Goal: Task Accomplishment & Management: Manage account settings

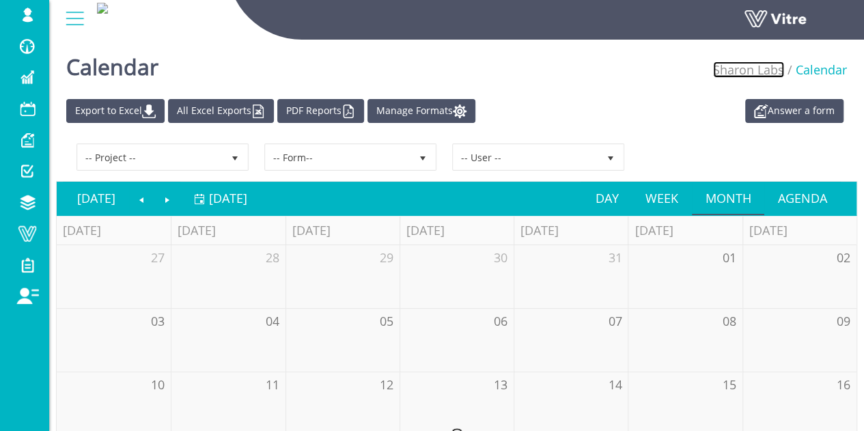
click at [772, 73] on link "Sharon Labs" at bounding box center [748, 69] width 71 height 16
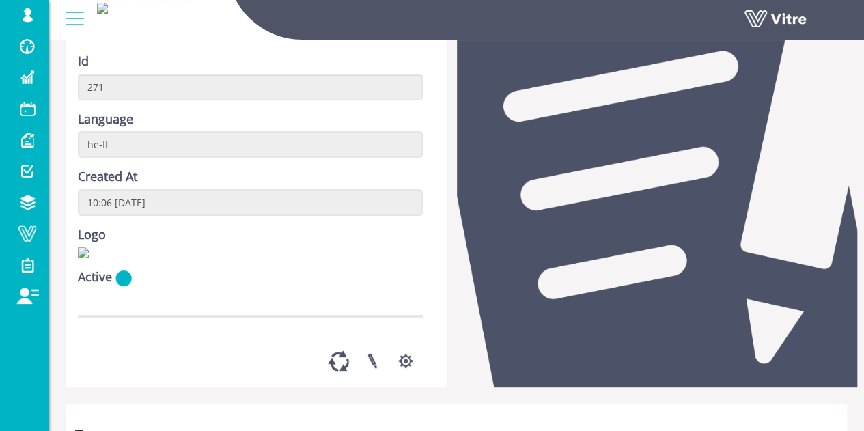
scroll to position [137, 0]
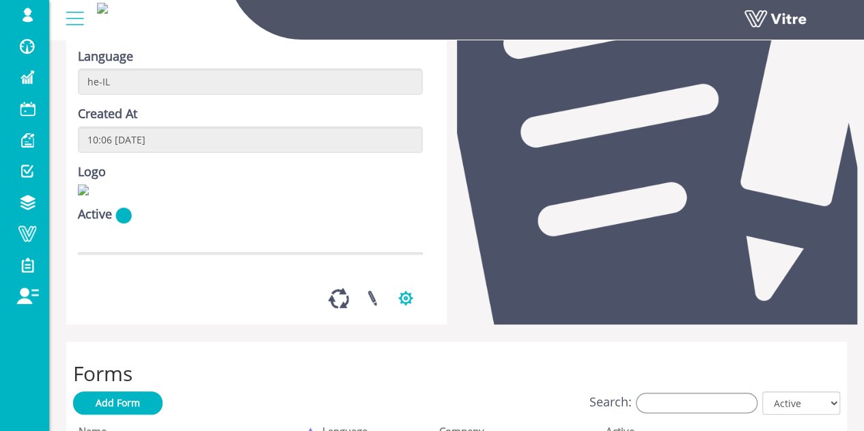
click at [411, 316] on button "button" at bounding box center [406, 298] width 34 height 36
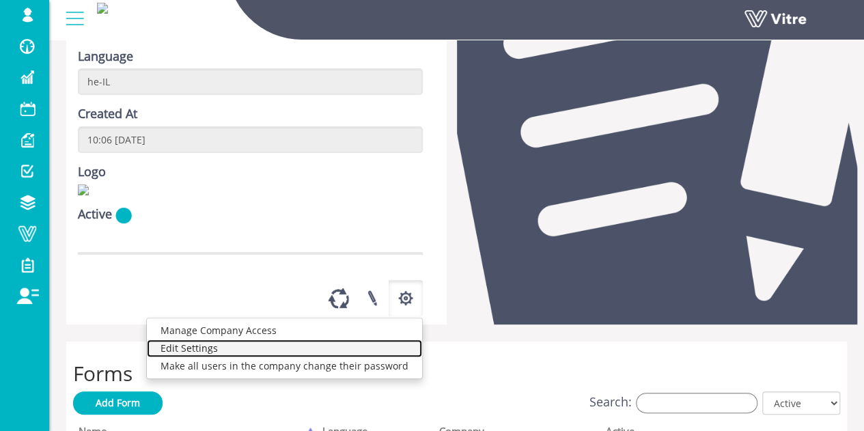
click at [250, 357] on link "Edit Settings" at bounding box center [284, 349] width 275 height 18
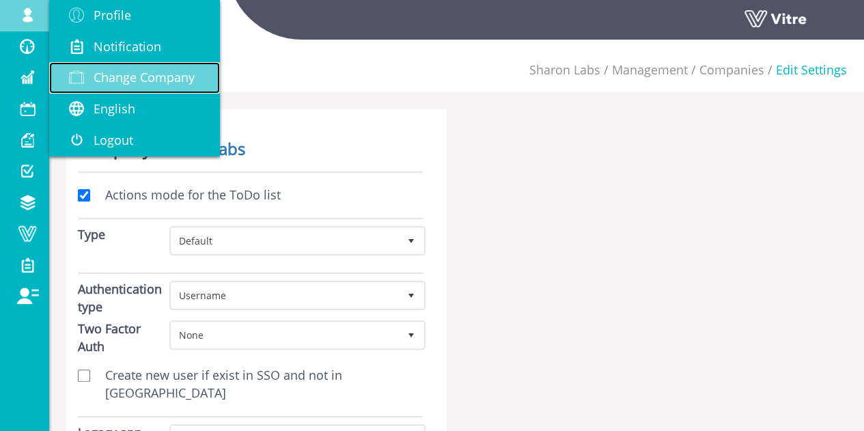
click at [163, 81] on span "Change Company" at bounding box center [144, 77] width 101 height 16
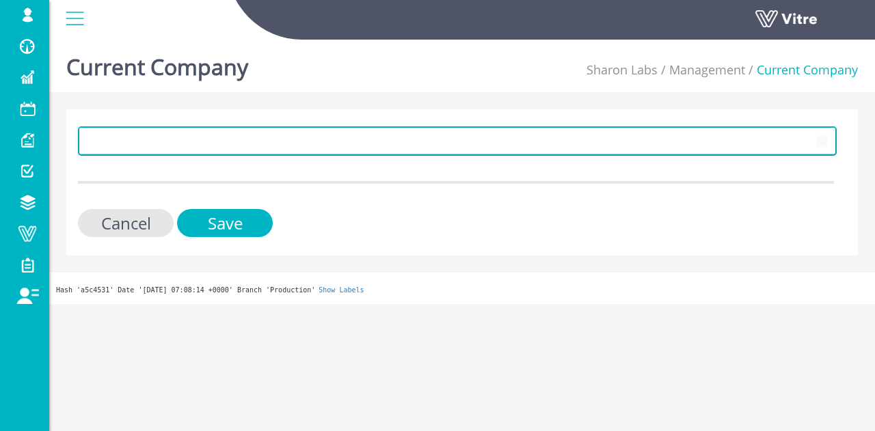
click at [348, 143] on span at bounding box center [445, 140] width 730 height 25
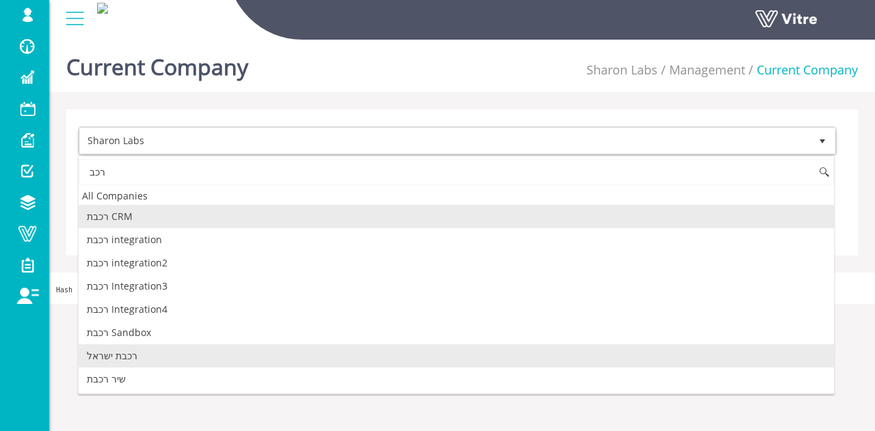
click at [124, 353] on li "רכבת ישראל" at bounding box center [456, 355] width 755 height 23
type input "רכב"
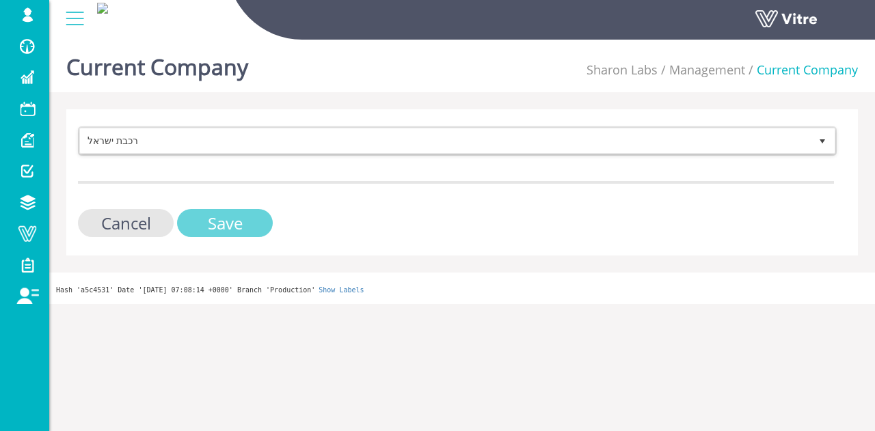
click at [223, 222] on input "Save" at bounding box center [225, 223] width 96 height 28
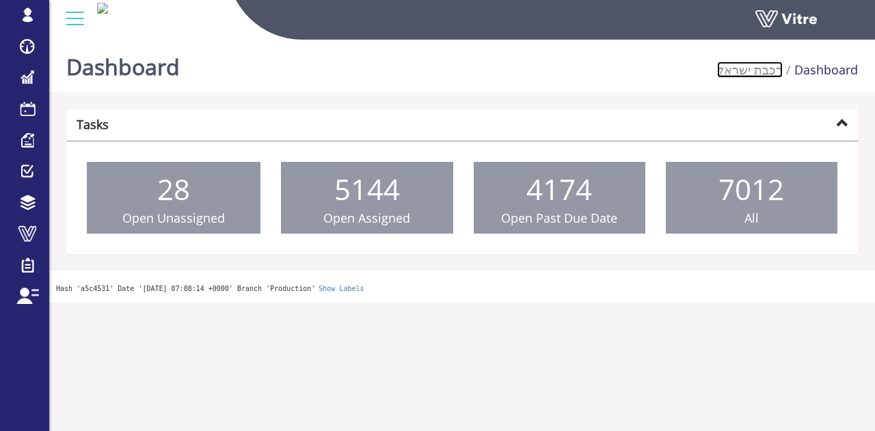
click at [757, 74] on link "רכבת ישראל" at bounding box center [750, 69] width 66 height 16
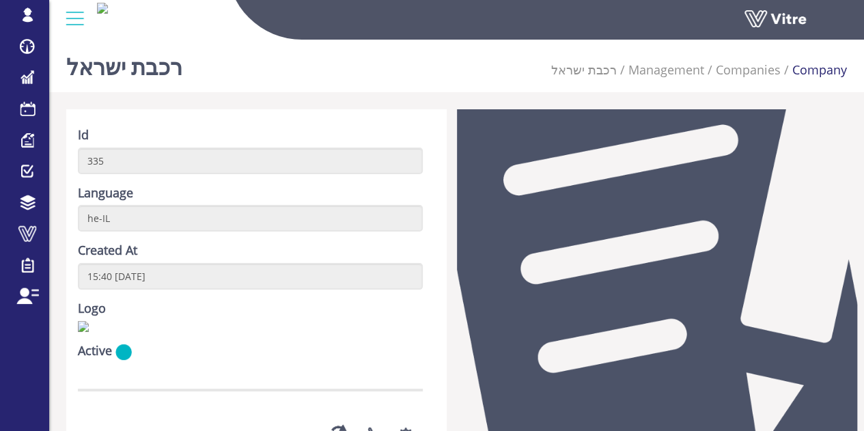
scroll to position [137, 0]
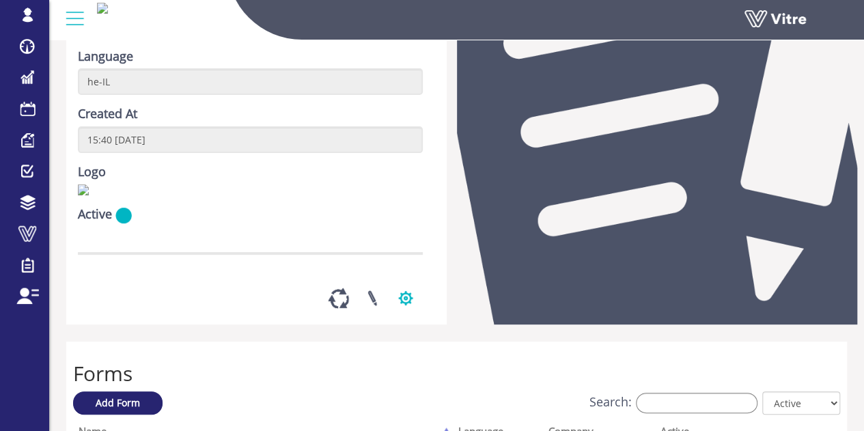
click at [404, 316] on button "button" at bounding box center [406, 298] width 34 height 36
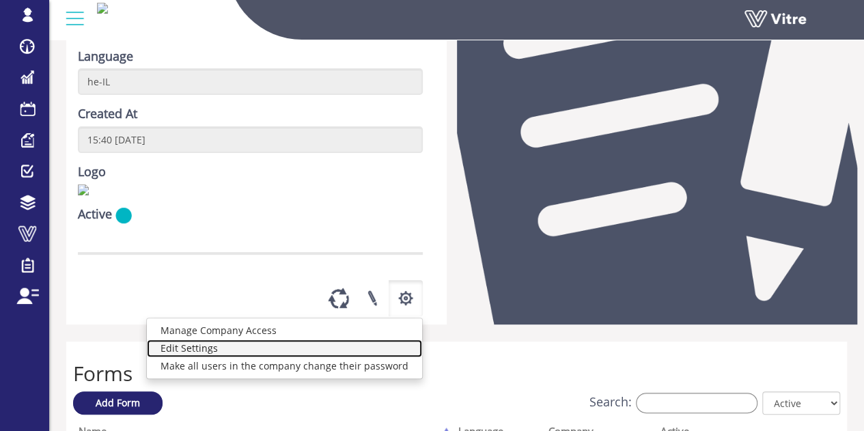
click at [254, 357] on link "Edit Settings" at bounding box center [284, 349] width 275 height 18
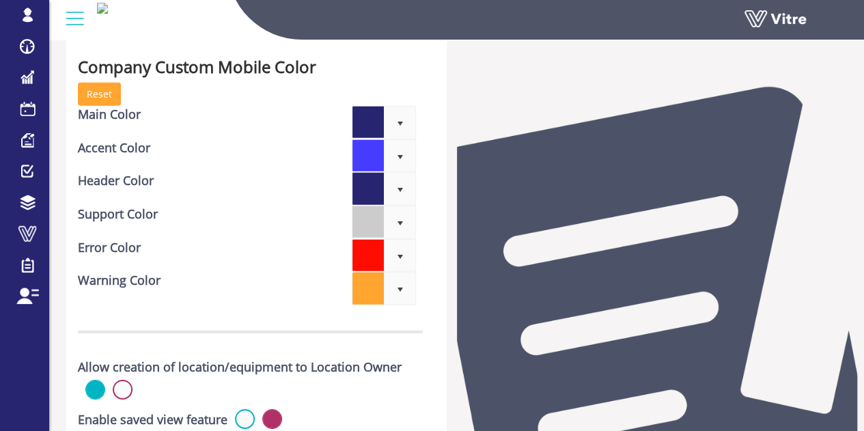
scroll to position [4651, 0]
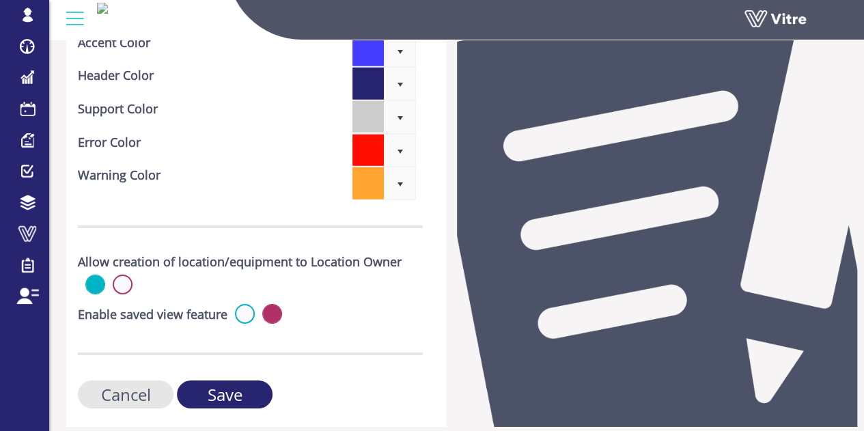
click at [251, 304] on div "Enable saved view feature Active" at bounding box center [250, 315] width 345 height 23
click at [245, 304] on label at bounding box center [245, 314] width 20 height 20
click at [0, 0] on input "radio" at bounding box center [0, 0] width 0 height 0
click at [239, 381] on input "Save" at bounding box center [225, 395] width 96 height 28
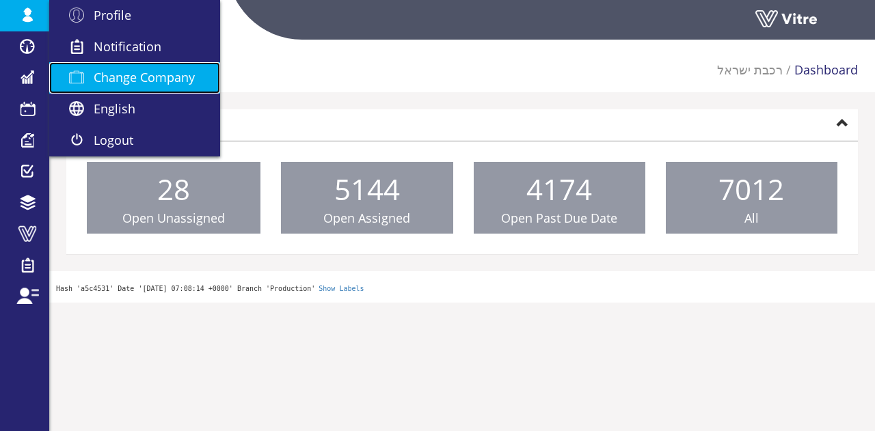
click at [127, 66] on link "Change Company" at bounding box center [134, 77] width 171 height 31
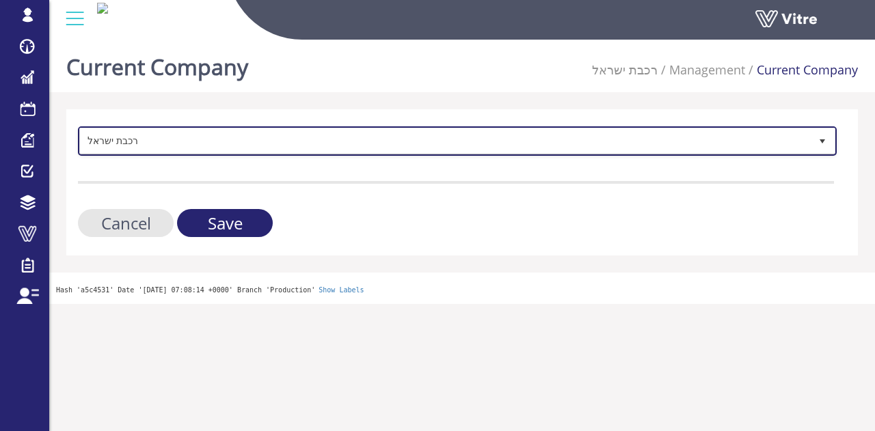
click at [305, 150] on span "רכבת ישראל" at bounding box center [445, 140] width 730 height 25
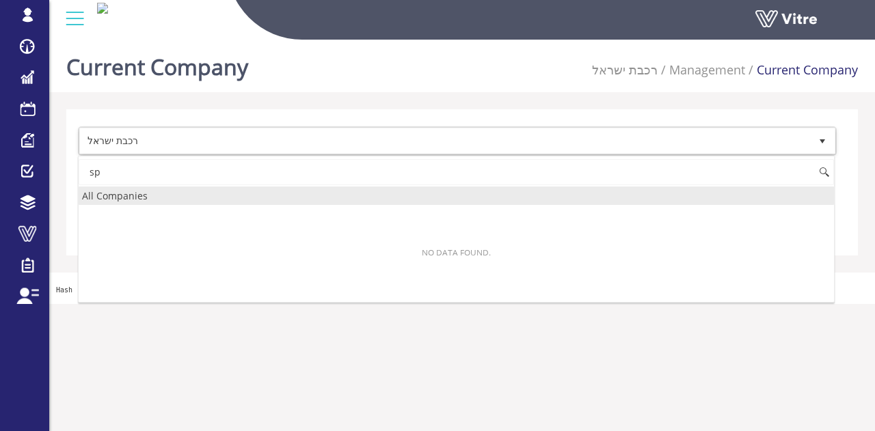
type input "s"
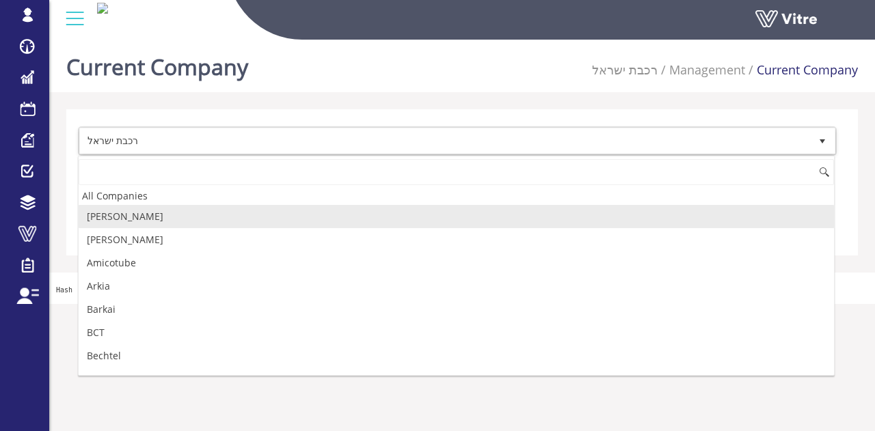
click at [706, 70] on li "Management" at bounding box center [700, 70] width 87 height 18
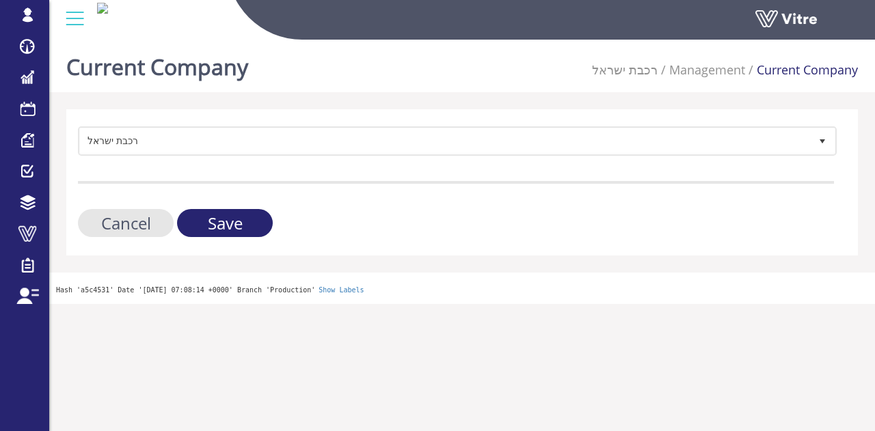
click at [806, 72] on li "Current Company" at bounding box center [801, 70] width 113 height 18
click at [126, 221] on input "Cancel" at bounding box center [126, 223] width 96 height 28
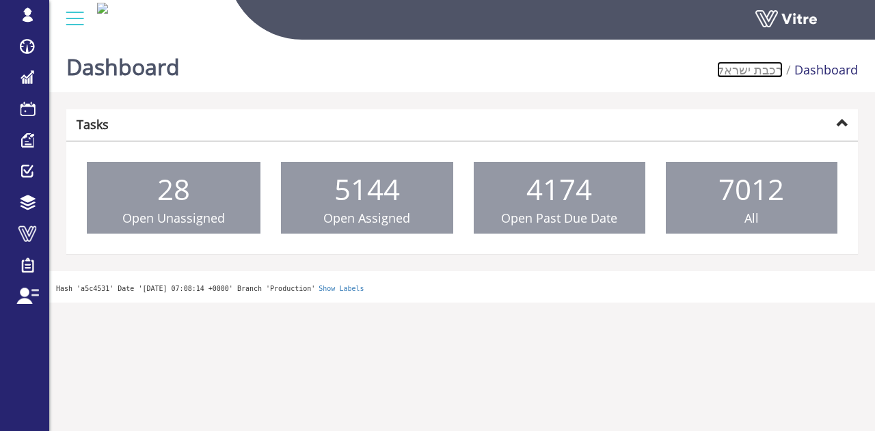
click at [763, 64] on link "רכבת ישראל" at bounding box center [750, 69] width 66 height 16
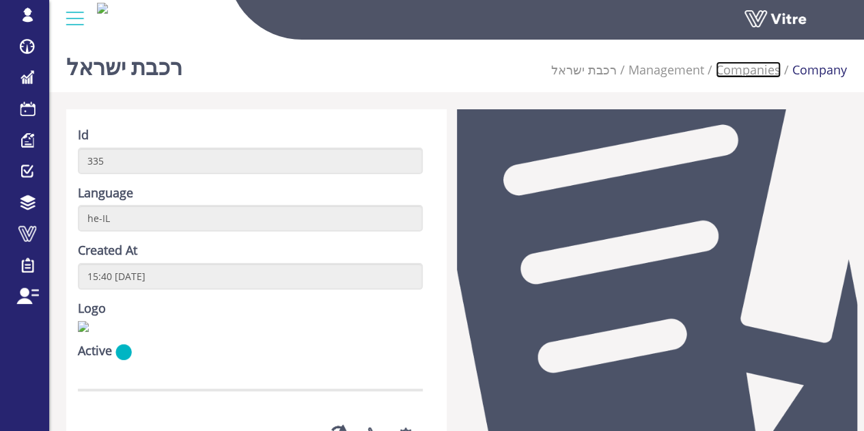
click at [758, 76] on link "Companies" at bounding box center [748, 69] width 65 height 16
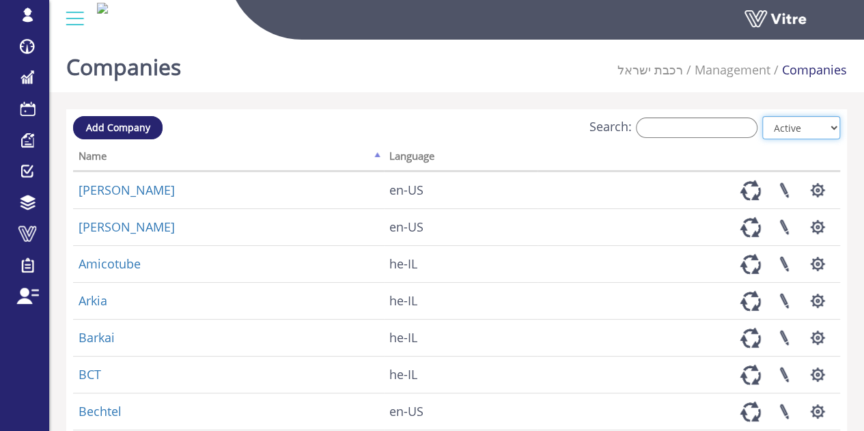
click at [819, 128] on select "All Active Not Active" at bounding box center [801, 127] width 78 height 23
select select "0"
click at [763, 116] on select "All Active Not Active" at bounding box center [801, 127] width 78 height 23
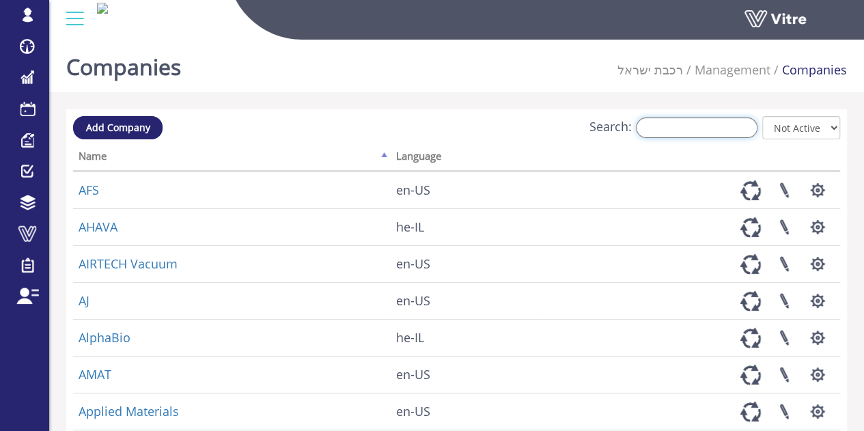
click at [670, 129] on input "Search:" at bounding box center [697, 128] width 122 height 20
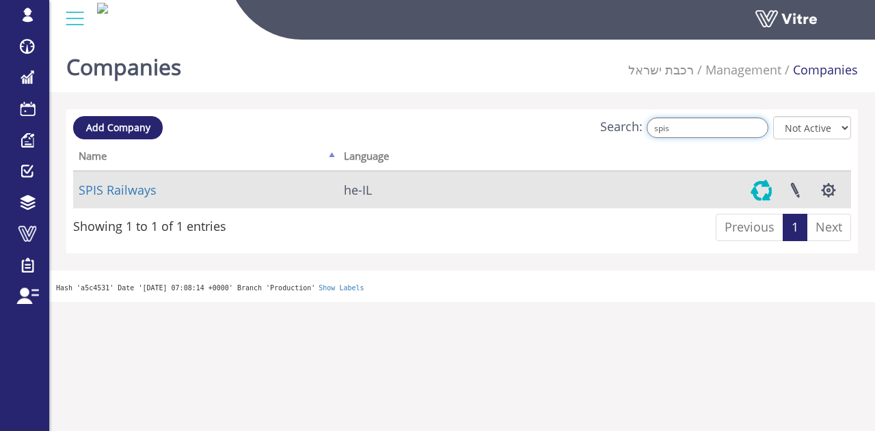
type input "spis"
click at [764, 182] on link at bounding box center [761, 190] width 34 height 36
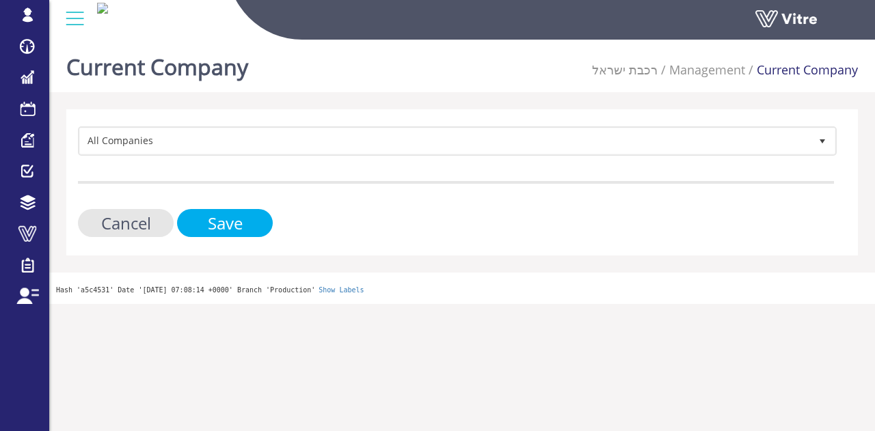
click at [253, 223] on input "Save" at bounding box center [225, 223] width 96 height 28
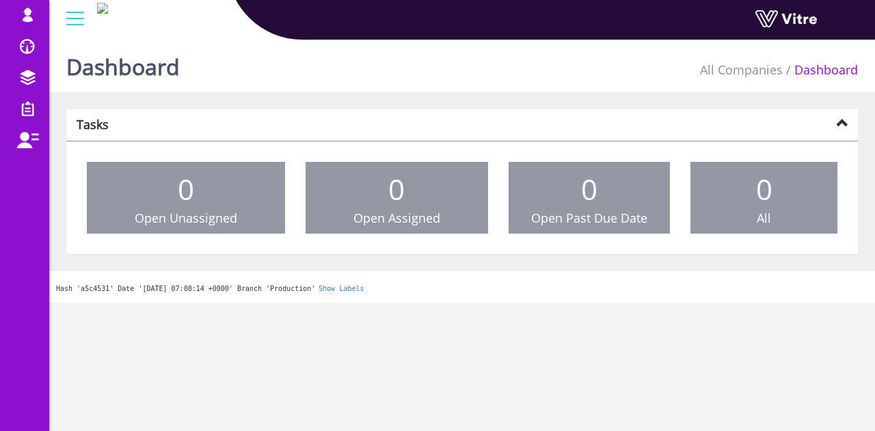
click at [749, 66] on li "All Companies" at bounding box center [741, 70] width 83 height 18
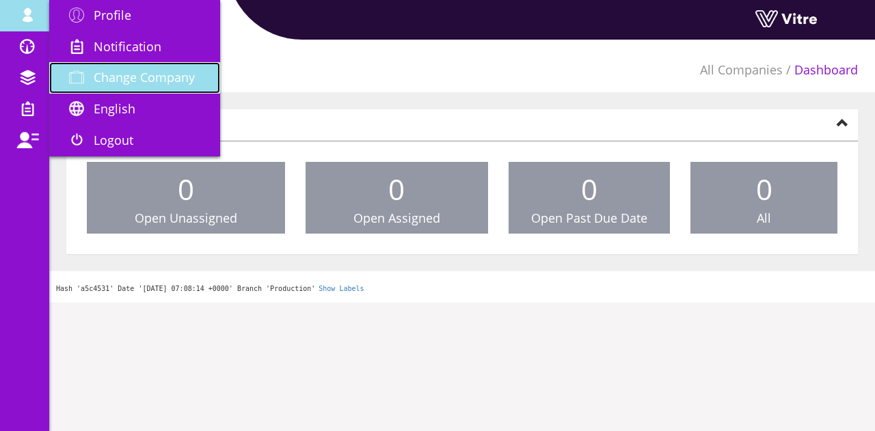
click at [122, 72] on span "Change Company" at bounding box center [144, 77] width 101 height 16
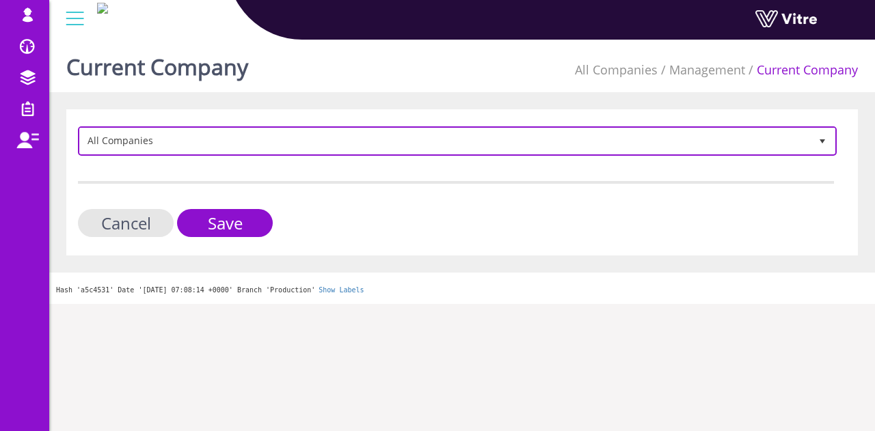
click at [281, 148] on span "All Companies" at bounding box center [445, 140] width 730 height 25
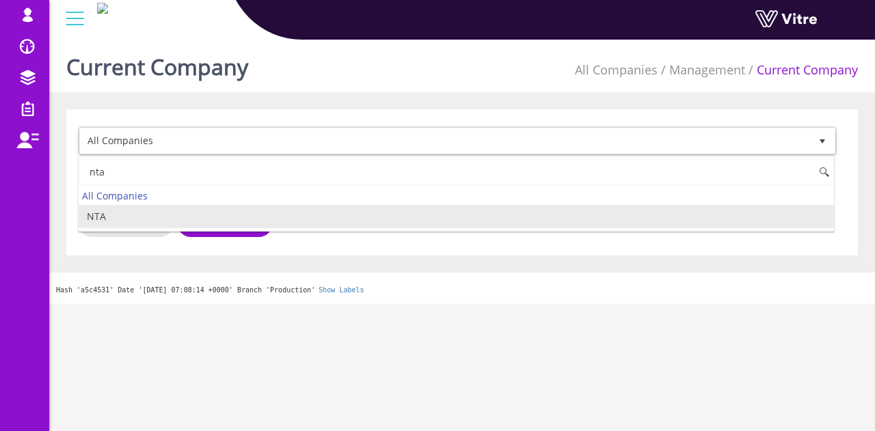
click at [130, 206] on li "NTA" at bounding box center [456, 216] width 755 height 23
type input "nta"
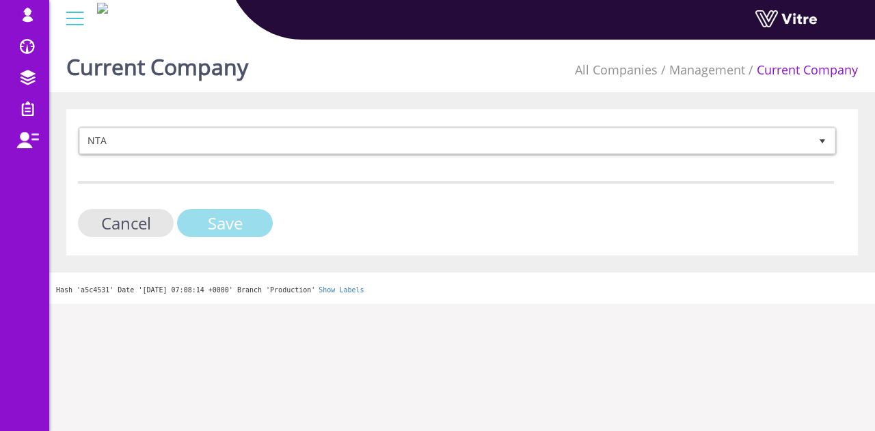
click at [240, 218] on input "Save" at bounding box center [225, 223] width 96 height 28
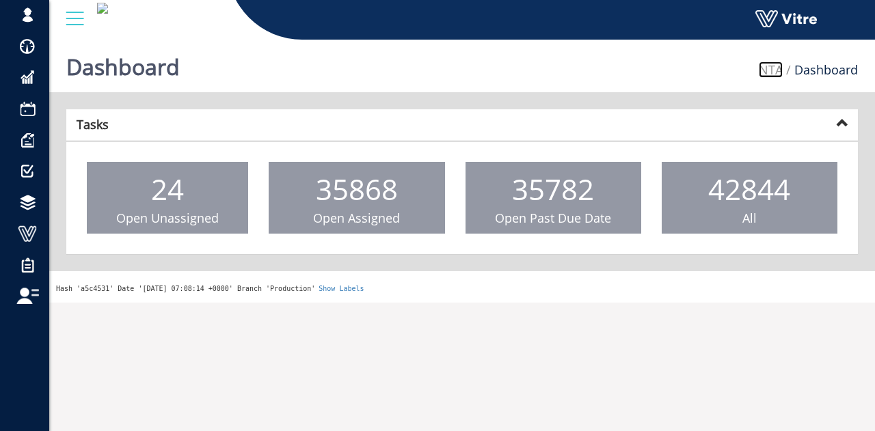
click at [767, 63] on link "NTA" at bounding box center [770, 69] width 24 height 16
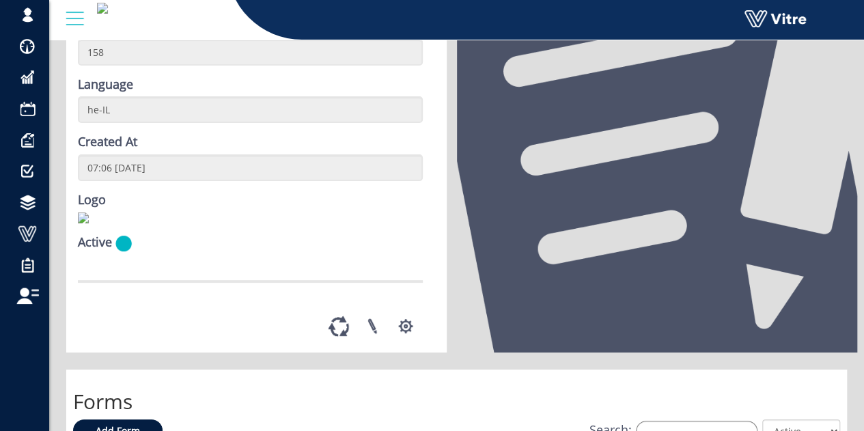
scroll to position [205, 0]
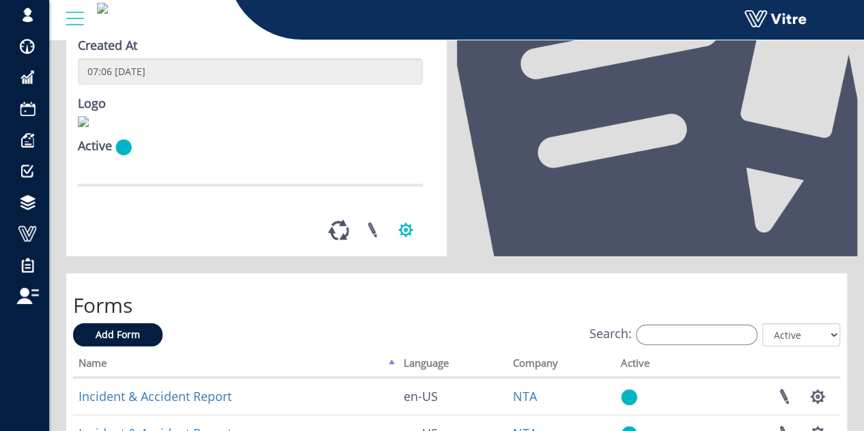
click at [411, 248] on button "button" at bounding box center [406, 230] width 34 height 36
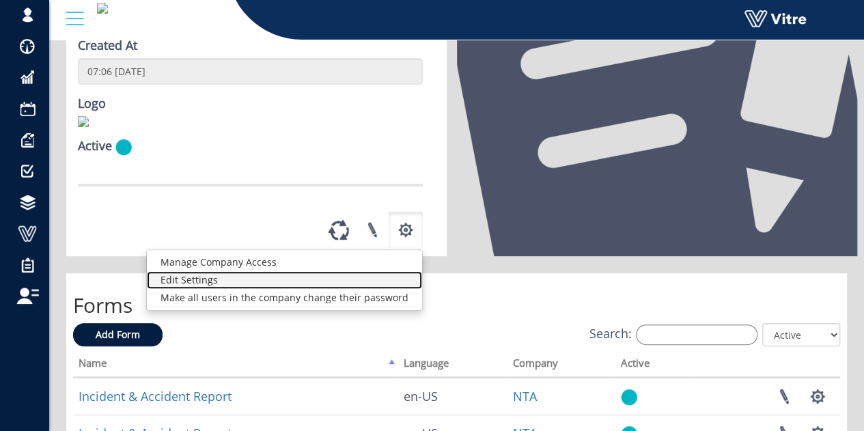
click at [245, 289] on link "Edit Settings" at bounding box center [284, 280] width 275 height 18
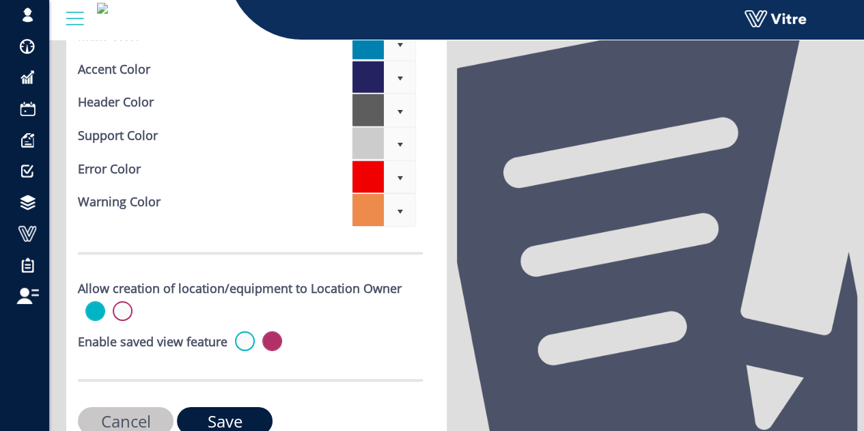
scroll to position [4703, 0]
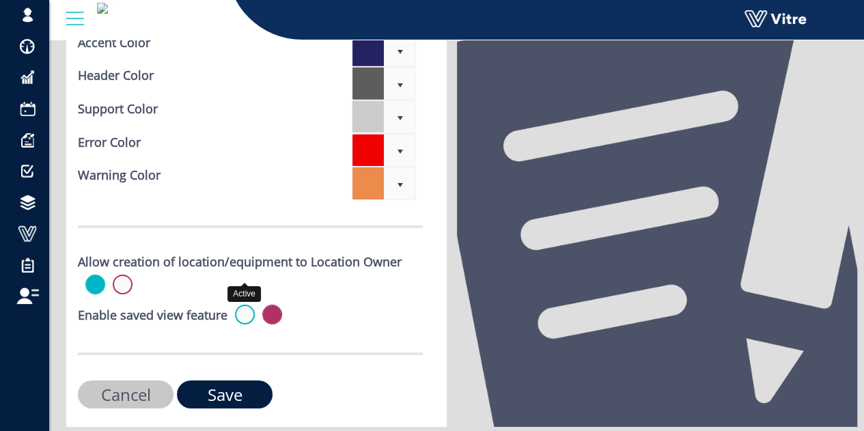
click at [249, 305] on label at bounding box center [245, 315] width 20 height 20
click at [0, 0] on input "radio" at bounding box center [0, 0] width 0 height 0
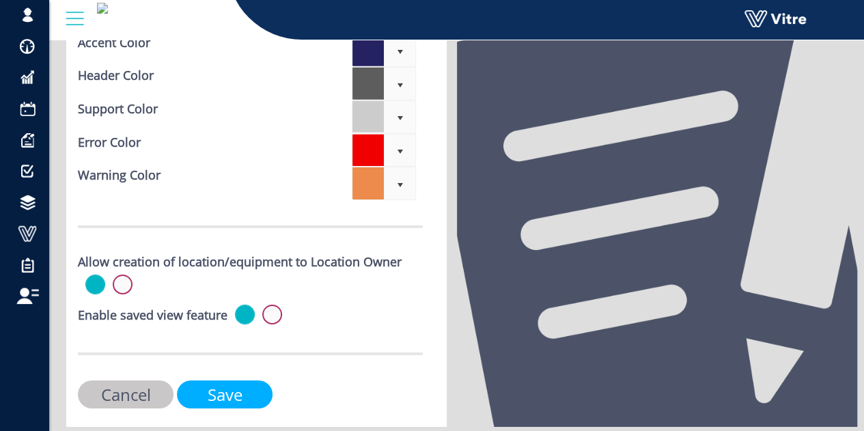
click at [247, 381] on input "Save" at bounding box center [225, 395] width 96 height 28
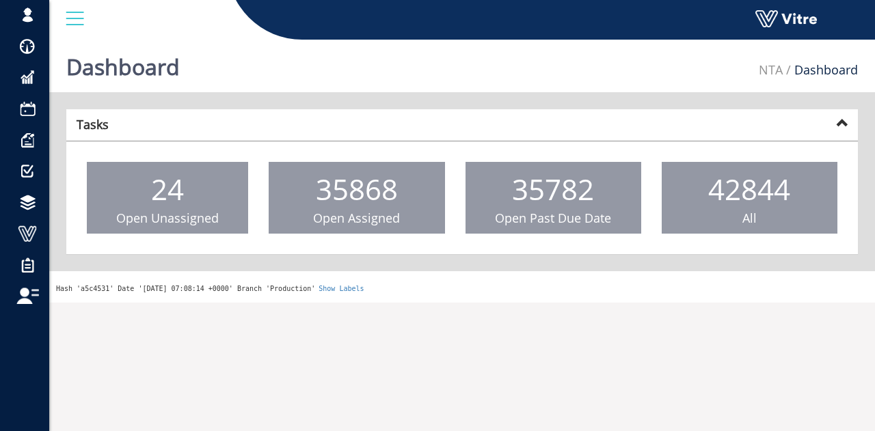
click at [786, 69] on li "Dashboard" at bounding box center [819, 70] width 75 height 18
click at [767, 70] on link "NTA" at bounding box center [770, 69] width 24 height 16
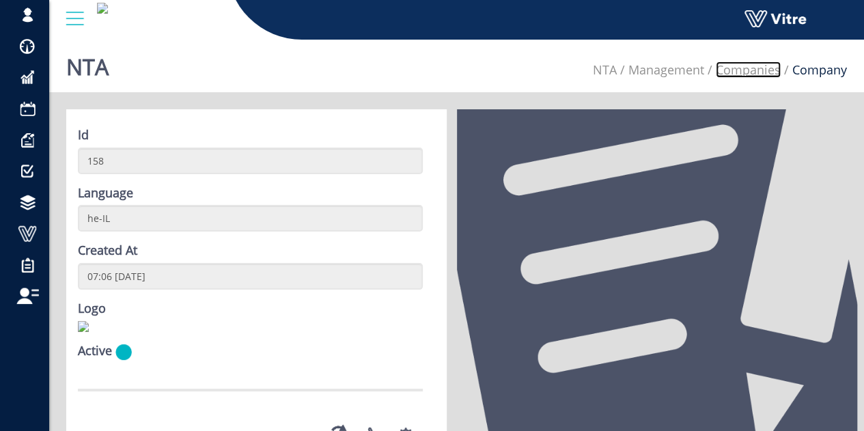
click at [760, 72] on link "Companies" at bounding box center [748, 69] width 65 height 16
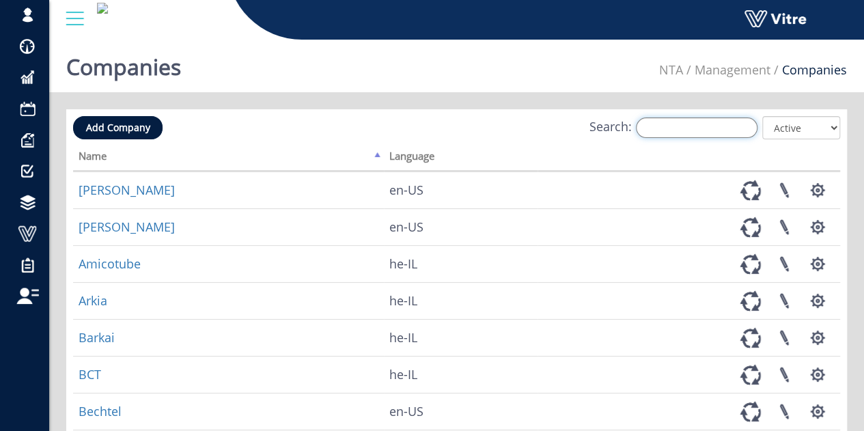
click at [732, 122] on input "Search:" at bounding box center [697, 128] width 122 height 20
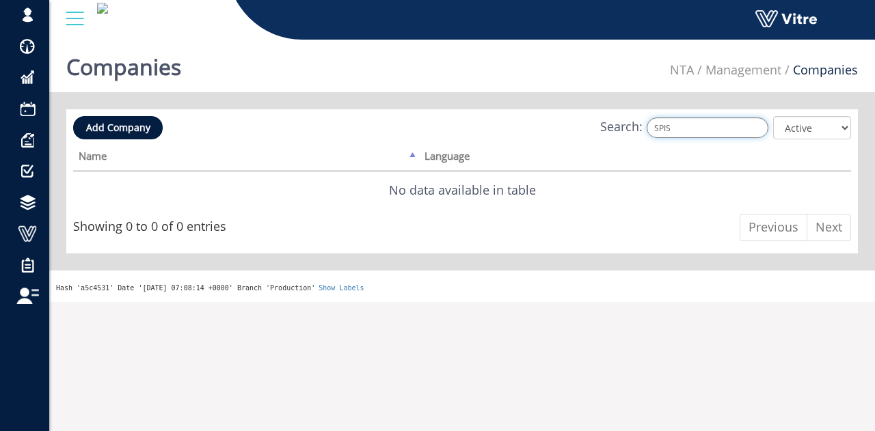
type input "SPIS"
click at [784, 129] on select "All Active Not Active" at bounding box center [812, 127] width 78 height 23
select select "2"
click at [774, 116] on select "All Active Not Active" at bounding box center [812, 127] width 78 height 23
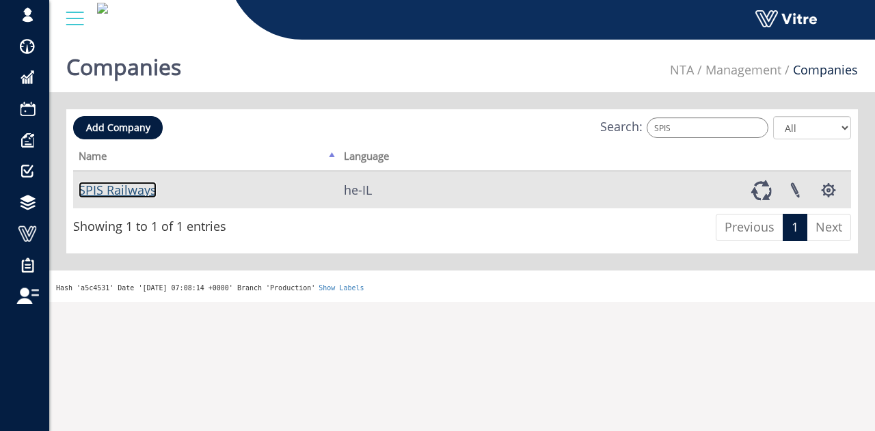
click at [145, 190] on link "SPIS Railways" at bounding box center [118, 190] width 78 height 16
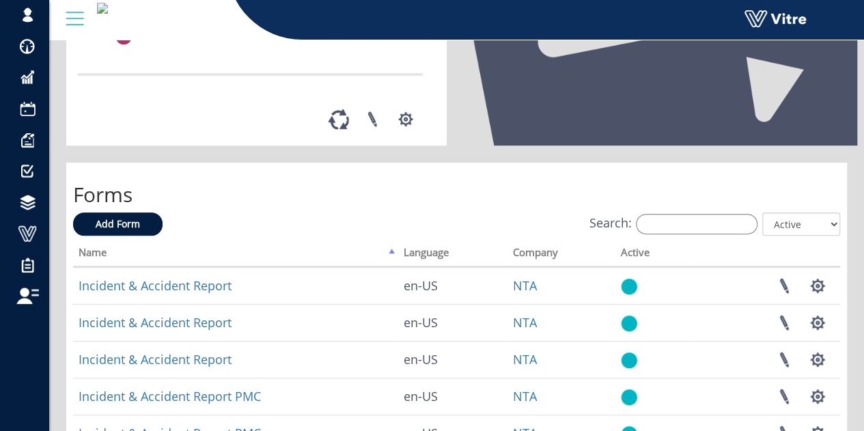
scroll to position [342, 0]
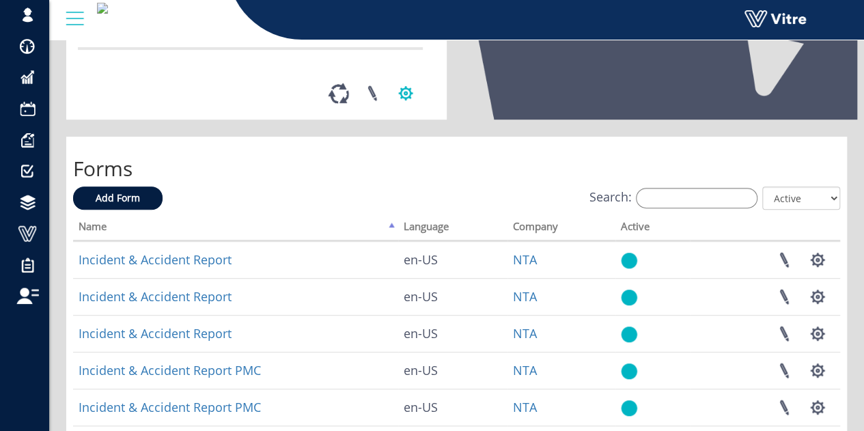
click at [409, 111] on button "button" at bounding box center [406, 93] width 34 height 36
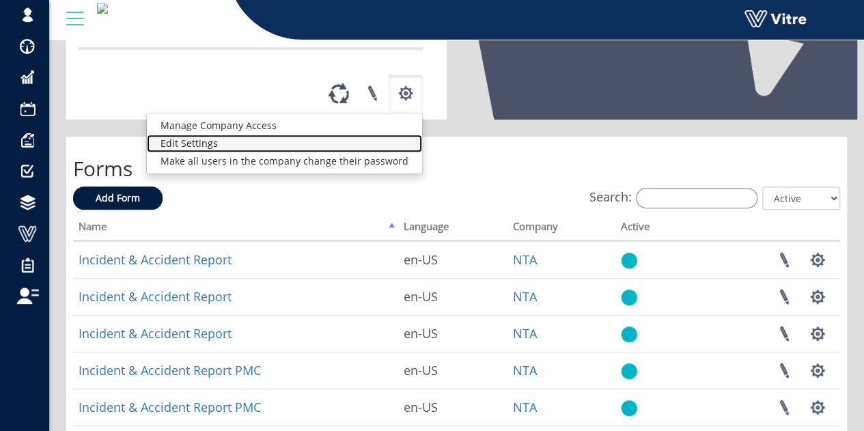
click at [283, 152] on link "Edit Settings" at bounding box center [284, 144] width 275 height 18
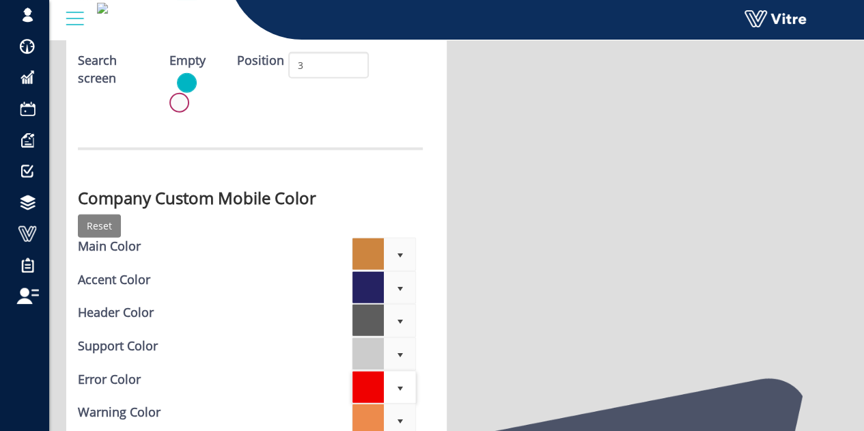
scroll to position [4770, 0]
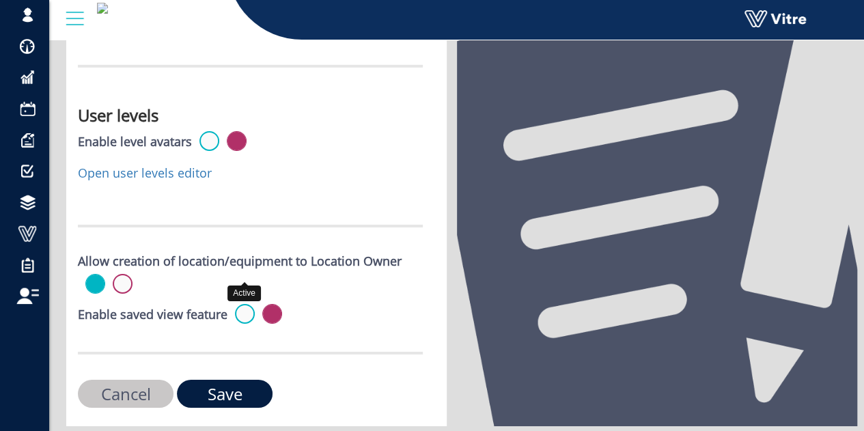
click at [240, 304] on label at bounding box center [245, 314] width 20 height 20
click at [0, 0] on input "radio" at bounding box center [0, 0] width 0 height 0
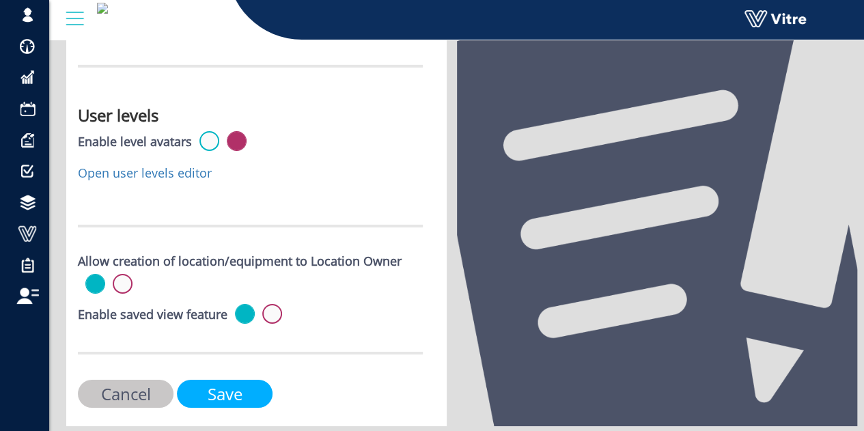
click at [235, 380] on input "Save" at bounding box center [225, 394] width 96 height 28
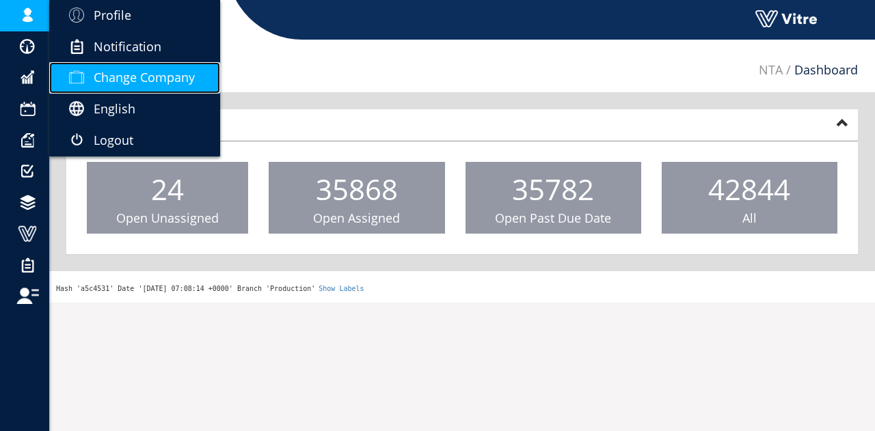
click at [119, 70] on span "Change Company" at bounding box center [144, 77] width 101 height 16
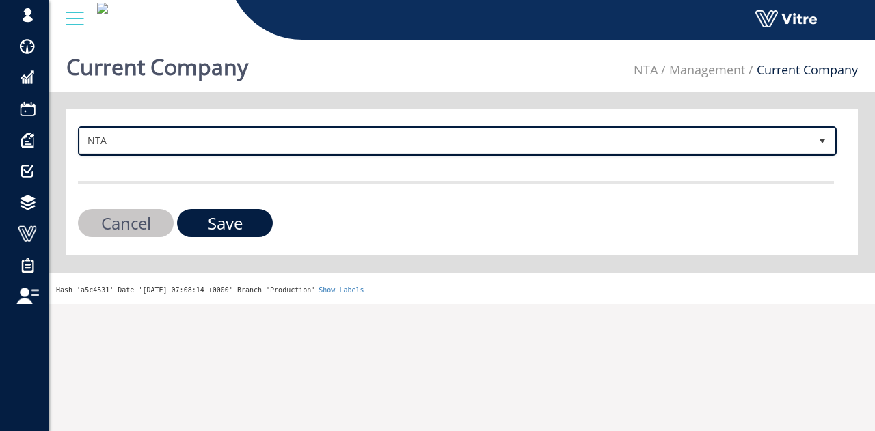
click at [307, 146] on span "NTA" at bounding box center [445, 140] width 730 height 25
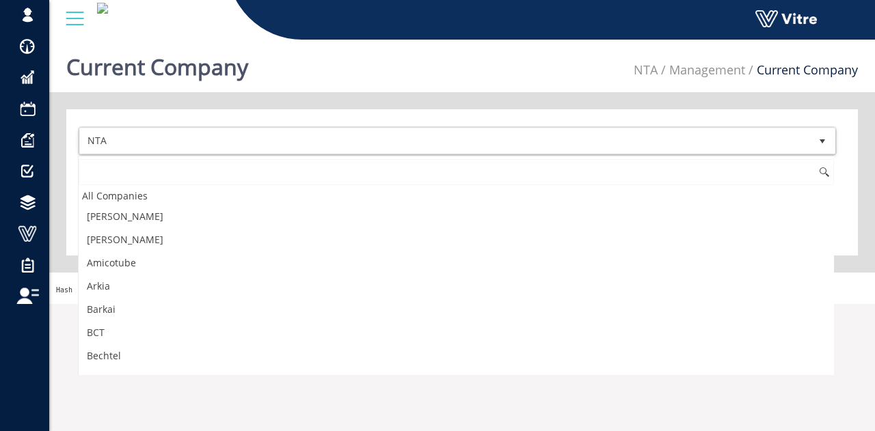
scroll to position [880, 0]
type input "v"
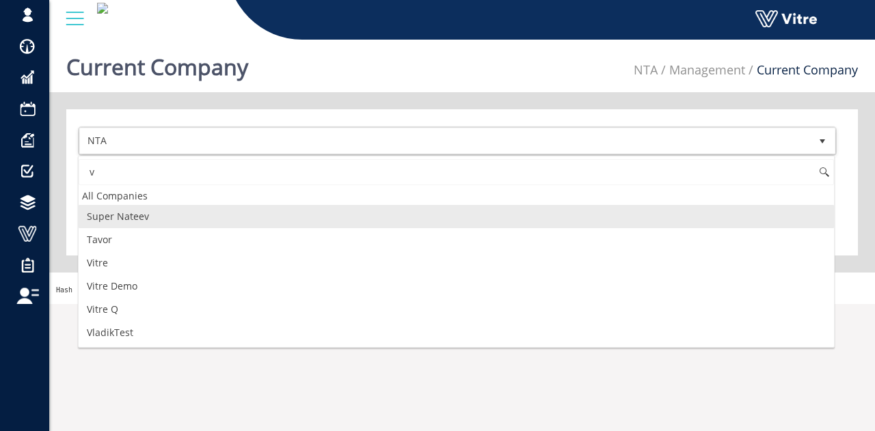
scroll to position [0, 0]
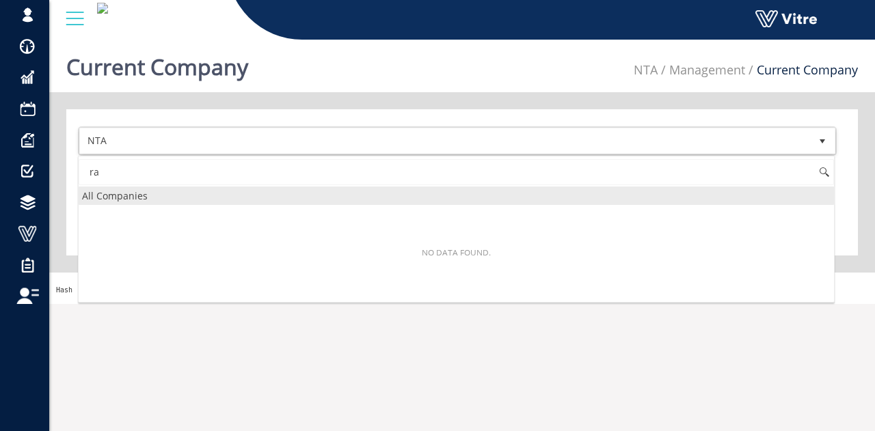
type input "r"
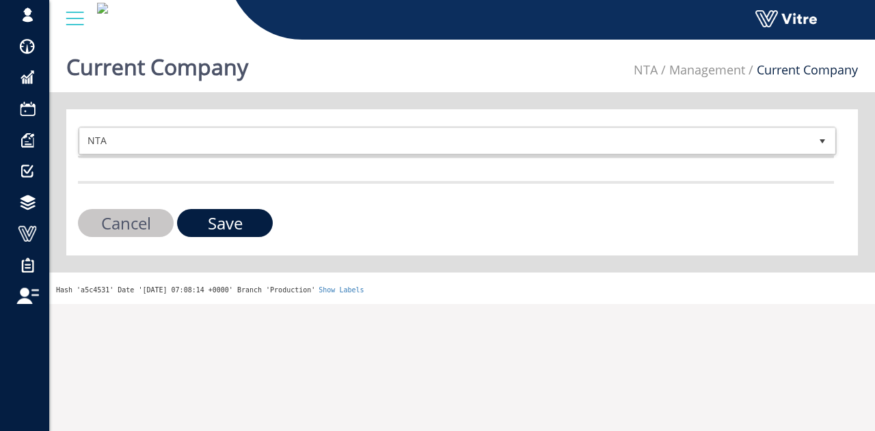
click at [716, 81] on ul "NTA Management Current Company" at bounding box center [745, 70] width 224 height 45
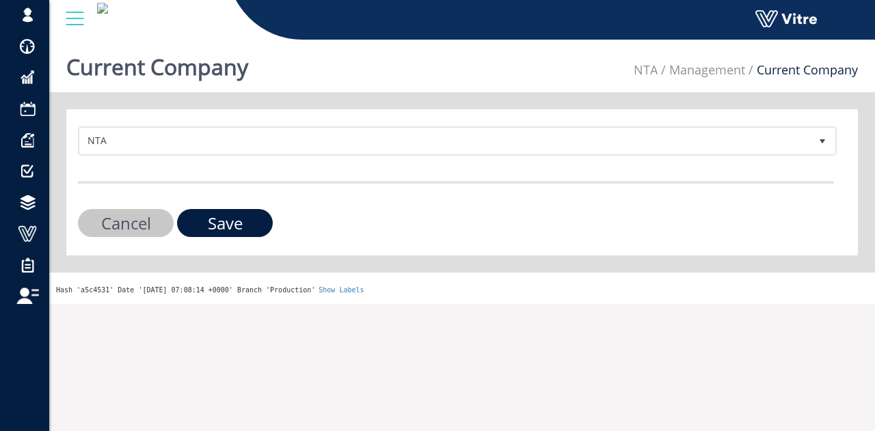
click at [719, 66] on li "Management" at bounding box center [700, 70] width 87 height 18
click at [131, 218] on input "Cancel" at bounding box center [126, 223] width 96 height 28
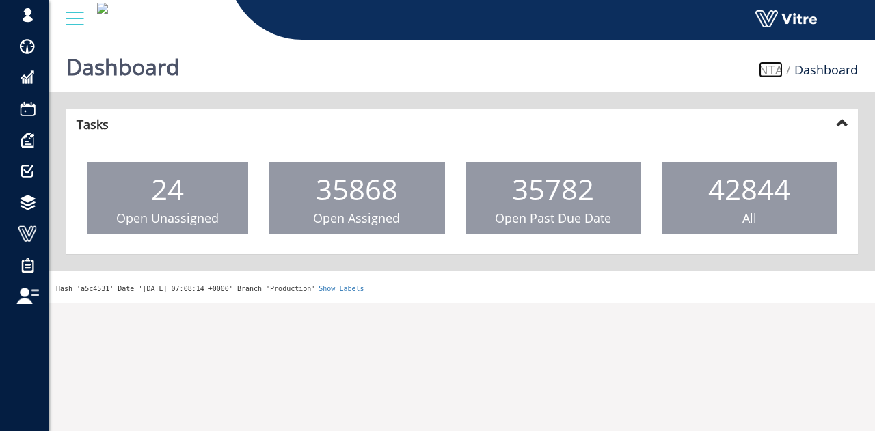
click at [769, 65] on link "NTA" at bounding box center [770, 69] width 24 height 16
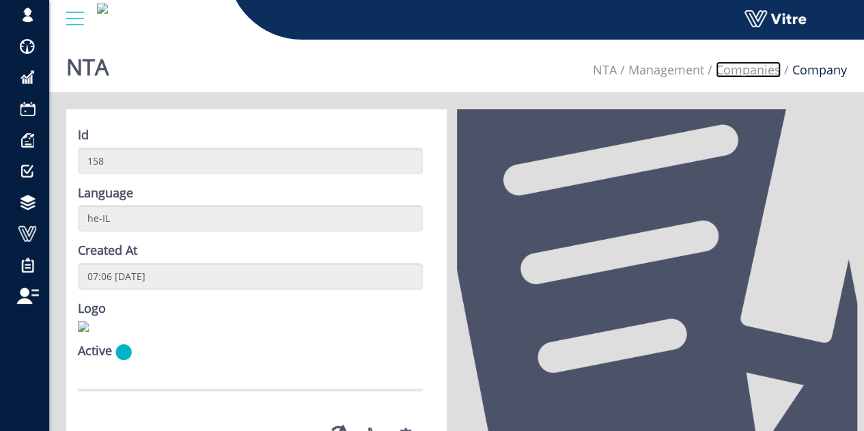
click at [758, 70] on link "Companies" at bounding box center [748, 69] width 65 height 16
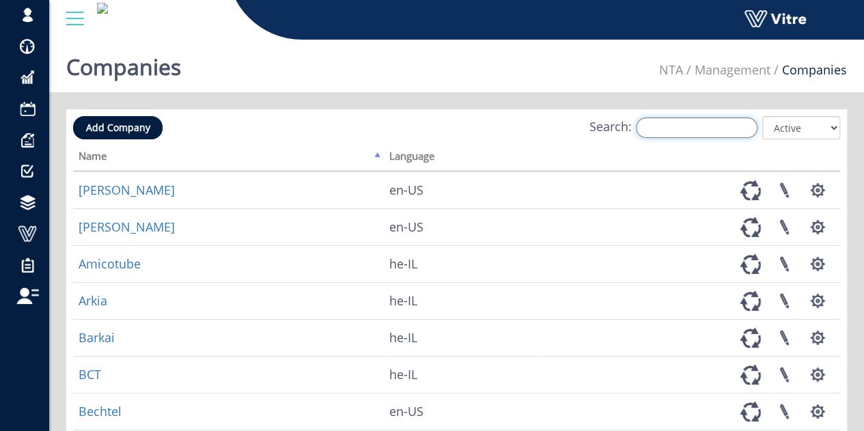
click at [719, 128] on input "Search:" at bounding box center [697, 128] width 122 height 20
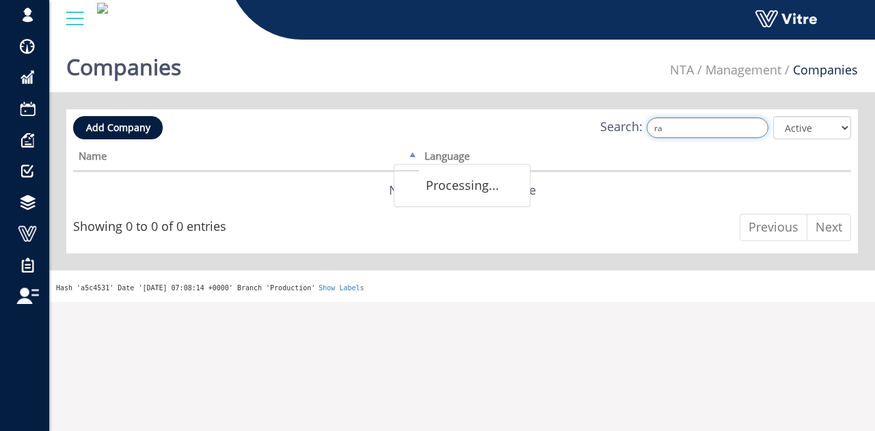
type input "r"
type input "ר"
type input "r"
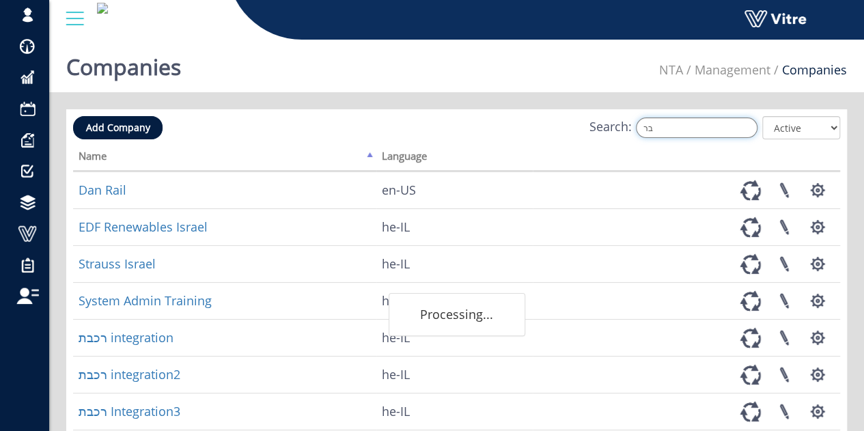
type input "ברי"
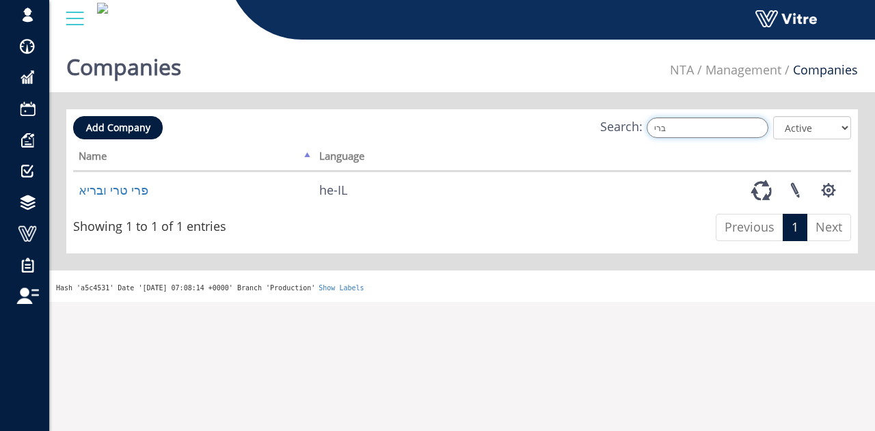
drag, startPoint x: 641, startPoint y: 123, endPoint x: 622, endPoint y: 123, distance: 18.4
click at [622, 123] on label "Search: ברי" at bounding box center [684, 128] width 168 height 20
